Goal: Task Accomplishment & Management: Manage account settings

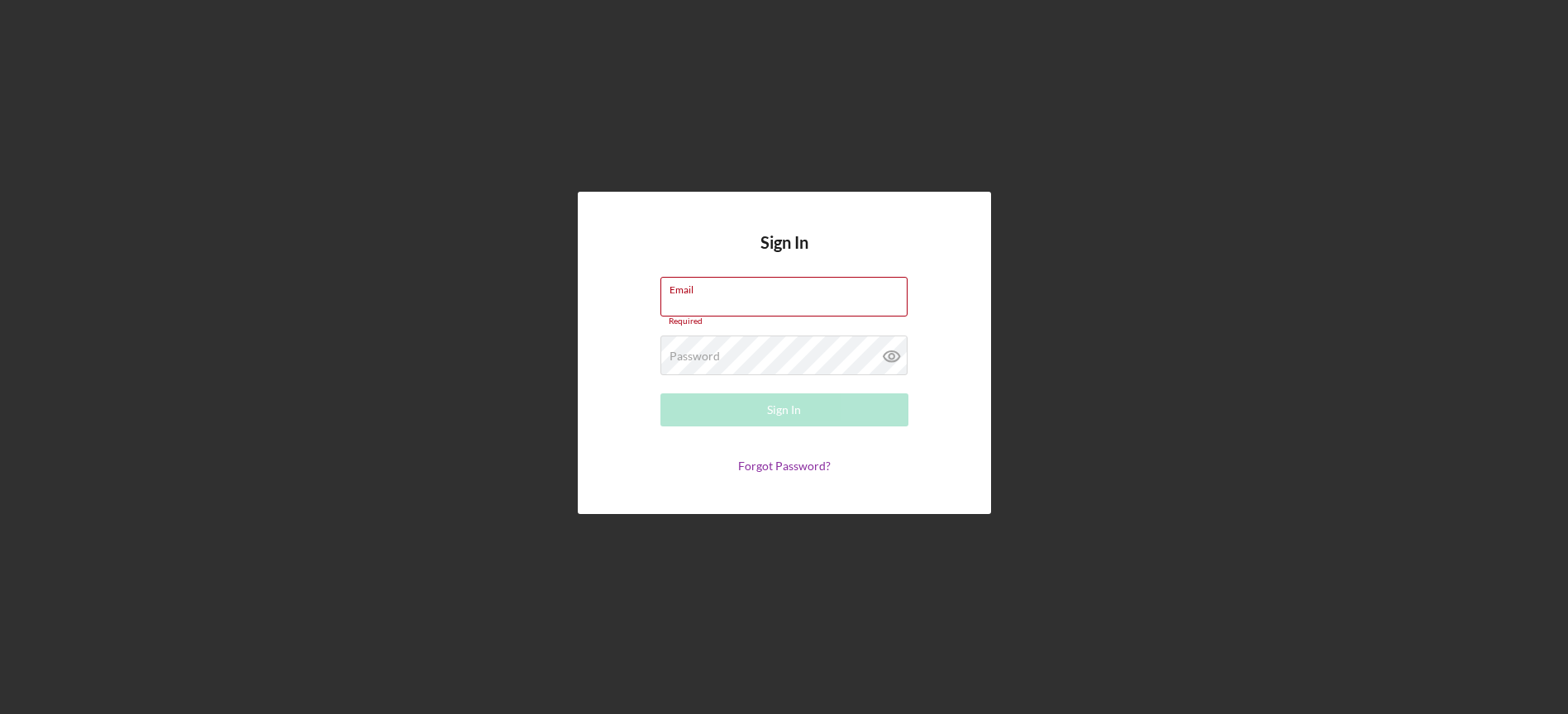
type input "[EMAIL_ADDRESS][DOMAIN_NAME]"
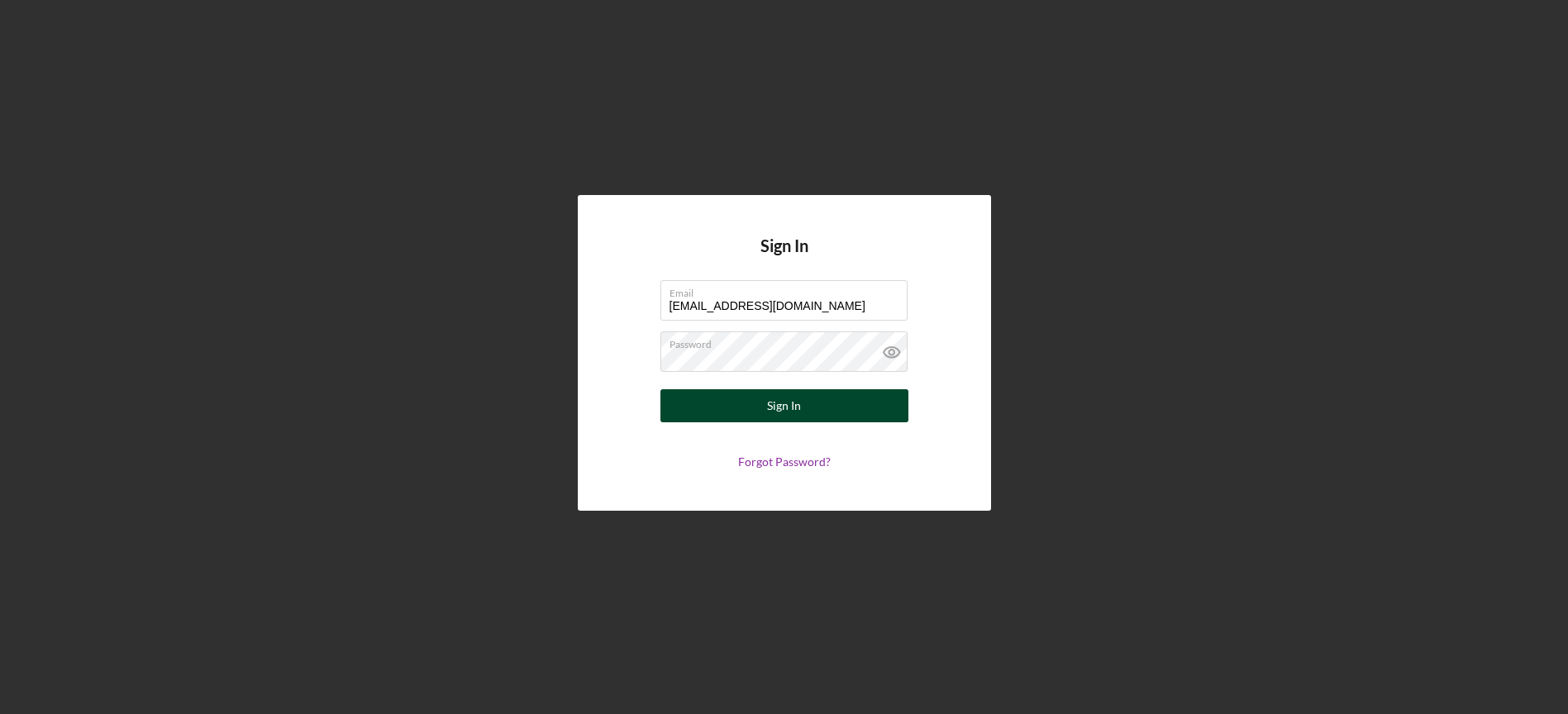
click at [759, 406] on button "Sign In" at bounding box center [784, 405] width 248 height 33
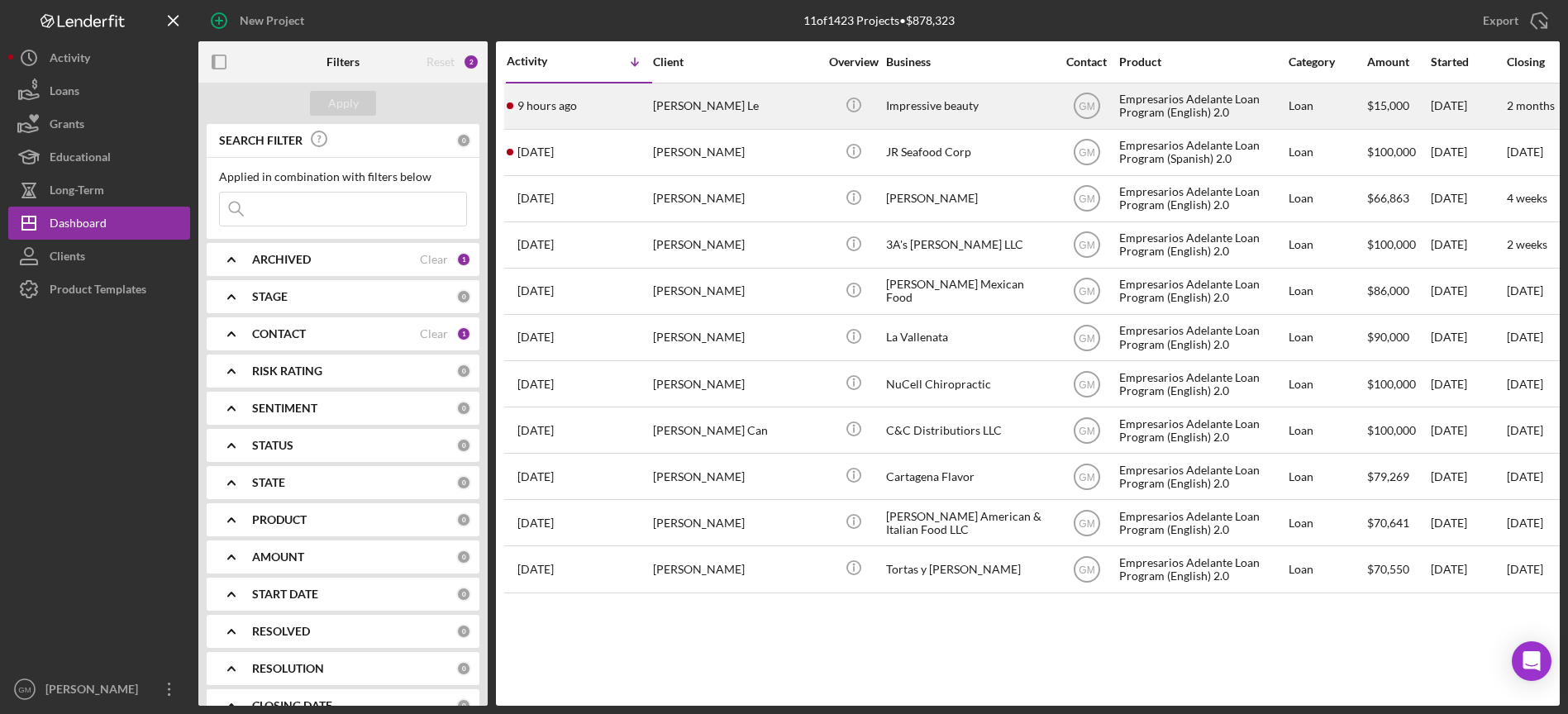
click at [1025, 108] on div "Impressive beauty" at bounding box center [968, 106] width 165 height 44
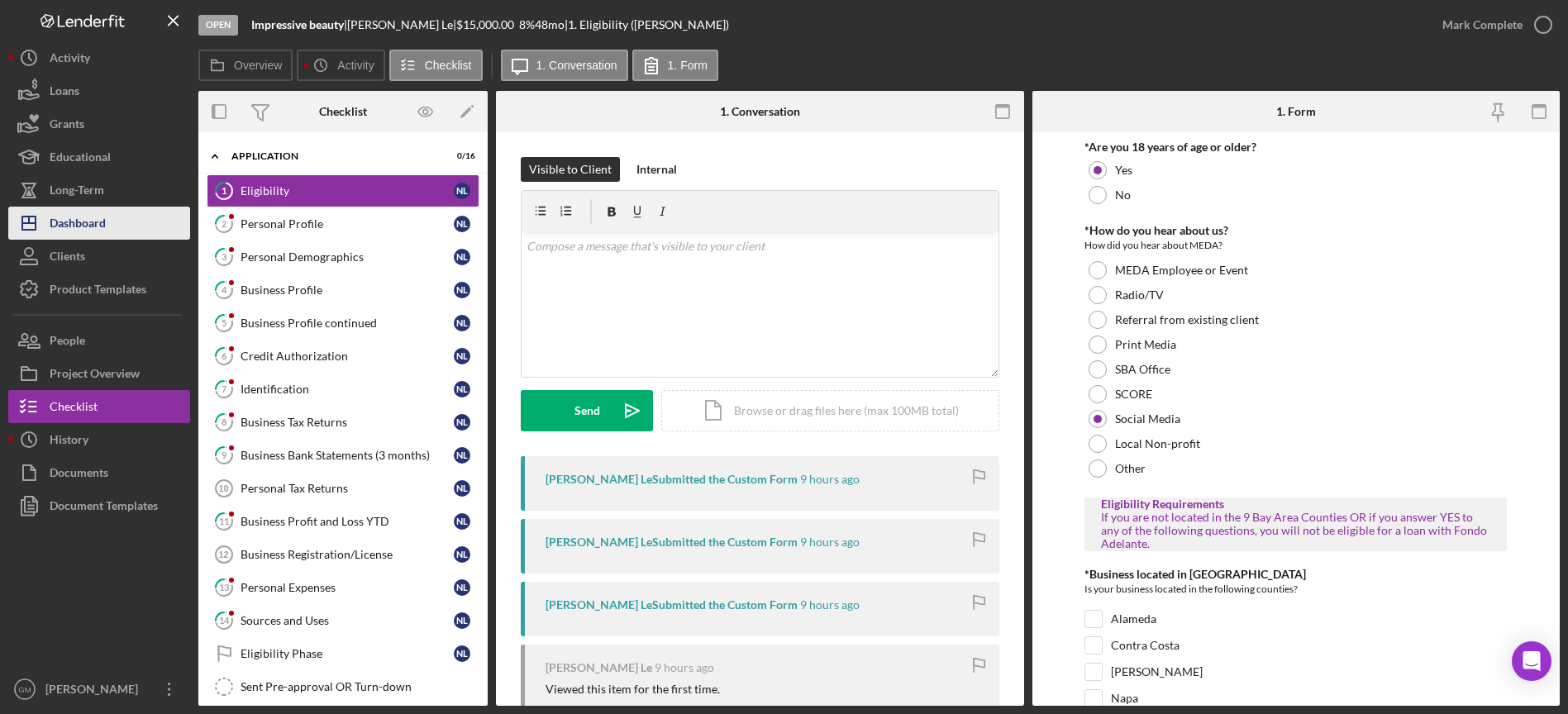
click at [96, 226] on div "Dashboard" at bounding box center [78, 225] width 56 height 37
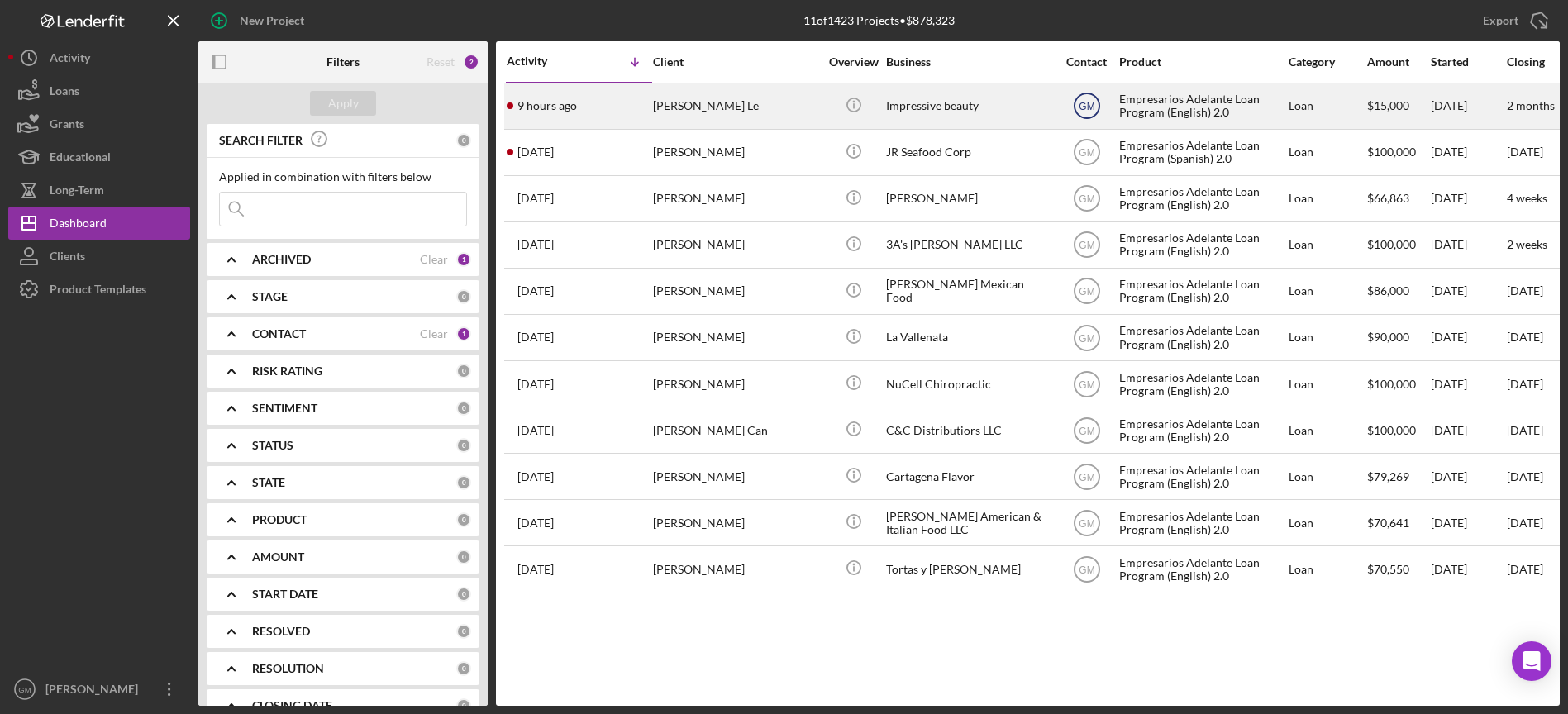
click at [1093, 102] on text "GM" at bounding box center [1086, 107] width 16 height 12
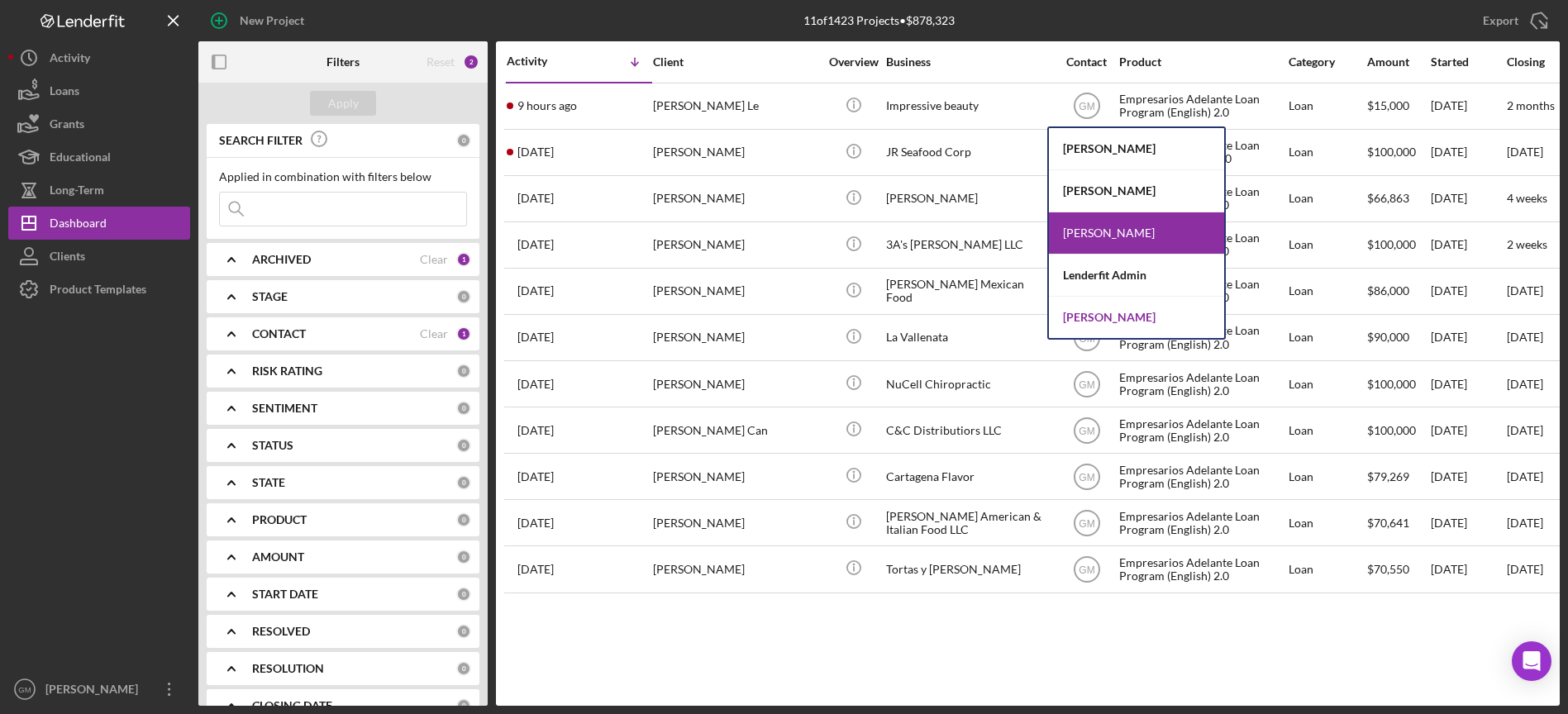
click at [1086, 326] on div "[PERSON_NAME]" at bounding box center [1136, 317] width 175 height 42
